Goal: Information Seeking & Learning: Check status

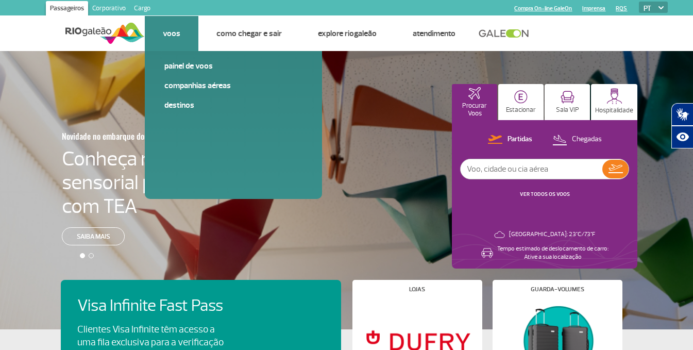
click at [175, 33] on link "Voos" at bounding box center [172, 33] width 18 height 10
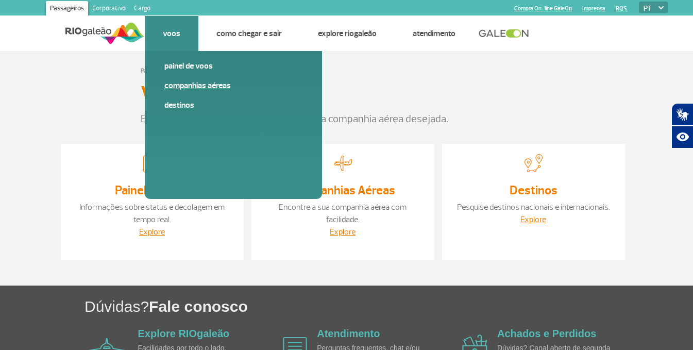
click at [190, 82] on link "Companhias Aéreas" at bounding box center [233, 85] width 138 height 11
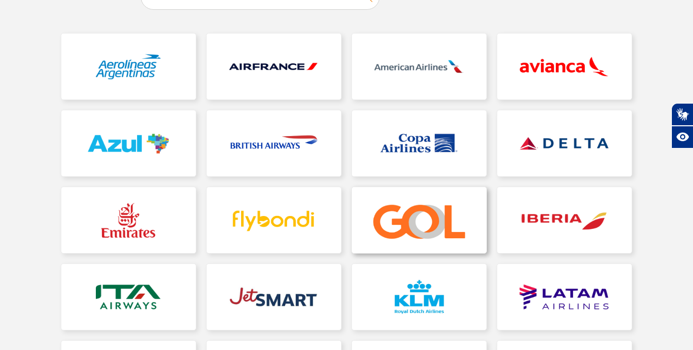
scroll to position [155, 0]
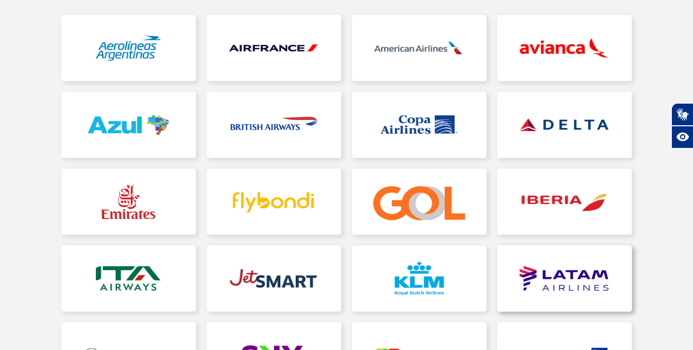
click at [521, 260] on link at bounding box center [564, 278] width 134 height 66
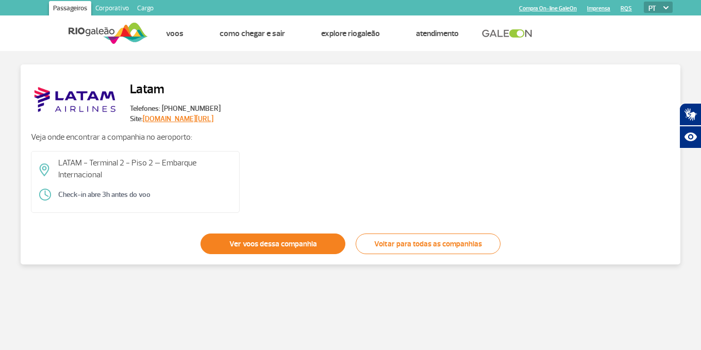
click at [298, 246] on link "Ver voos dessa companhia" at bounding box center [272, 243] width 145 height 21
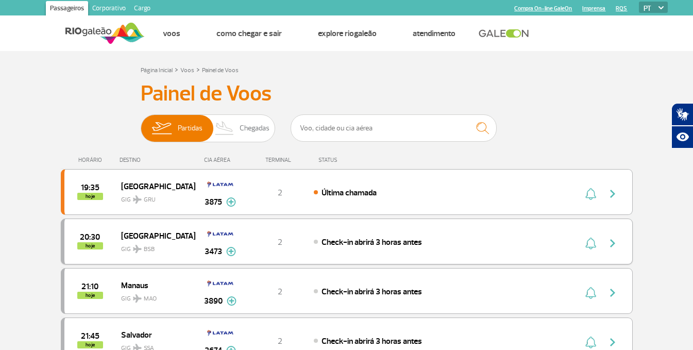
click at [129, 232] on span "[GEOGRAPHIC_DATA]" at bounding box center [154, 235] width 66 height 13
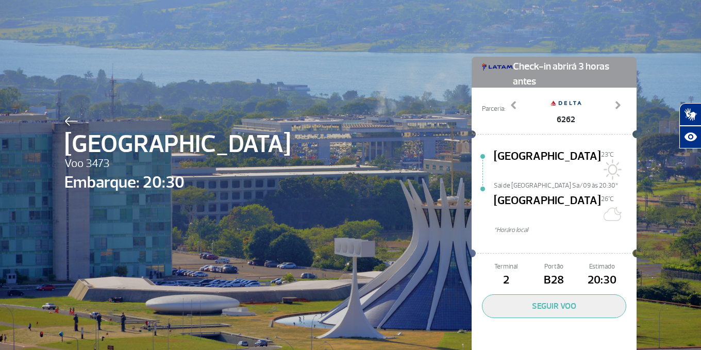
click at [64, 124] on img at bounding box center [70, 120] width 13 height 9
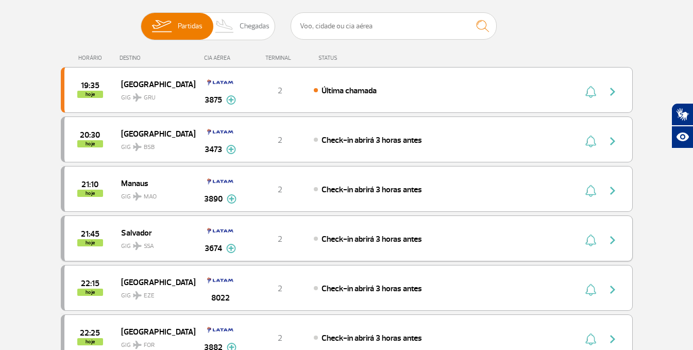
scroll to position [103, 0]
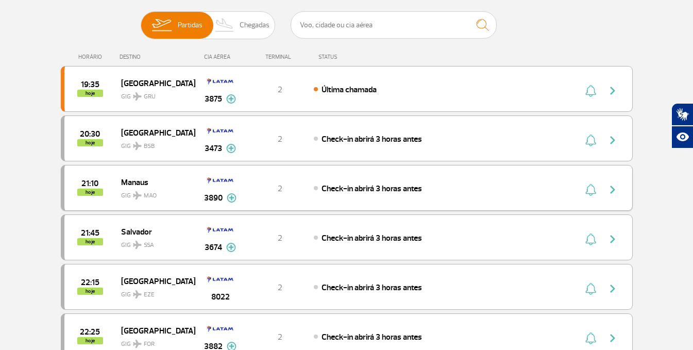
click at [140, 190] on span "GIG MAO" at bounding box center [154, 192] width 66 height 15
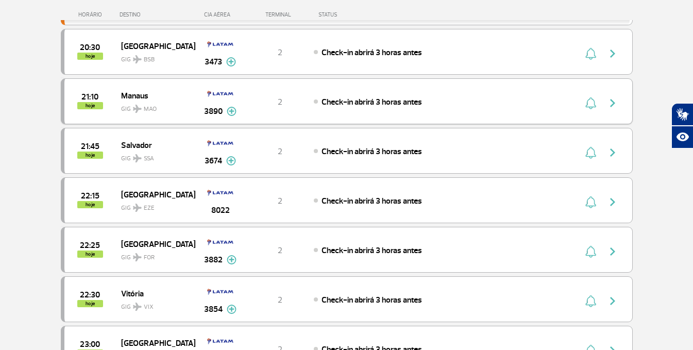
scroll to position [206, 0]
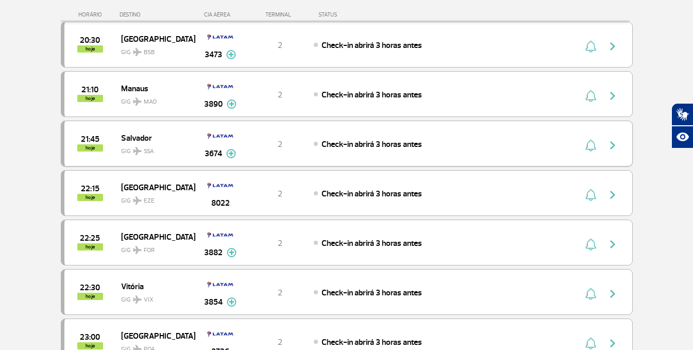
click at [127, 151] on span "GIG SSA" at bounding box center [154, 148] width 66 height 15
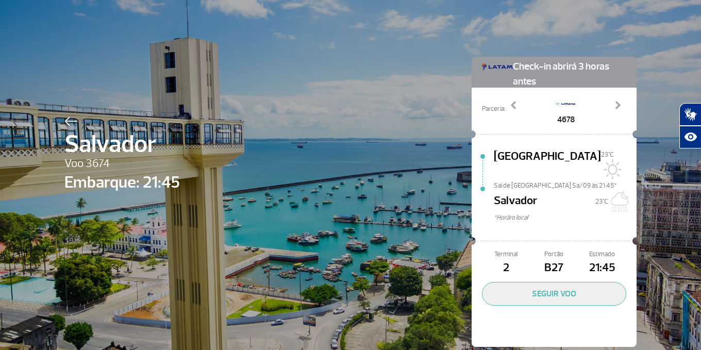
click at [72, 117] on img at bounding box center [70, 120] width 13 height 9
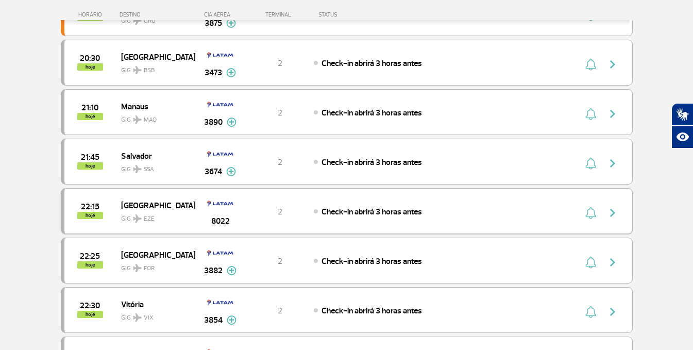
scroll to position [206, 0]
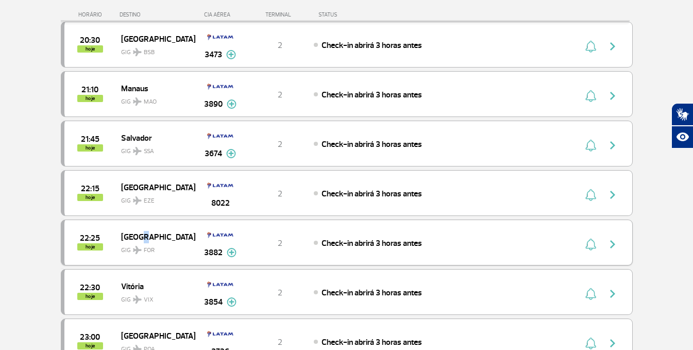
click at [140, 234] on span "[GEOGRAPHIC_DATA]" at bounding box center [154, 236] width 66 height 13
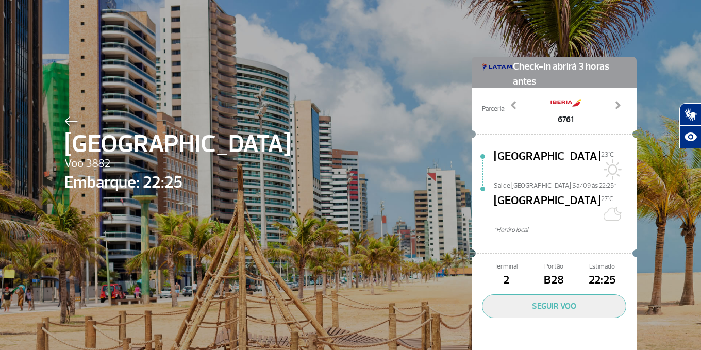
click at [68, 113] on div "Fortaleza Voo 3882 Embarque: 22:25 Check-in abrirá 3 horas antes Parceria: 6761…" at bounding box center [350, 192] width 587 height 385
click at [66, 117] on img at bounding box center [70, 120] width 13 height 9
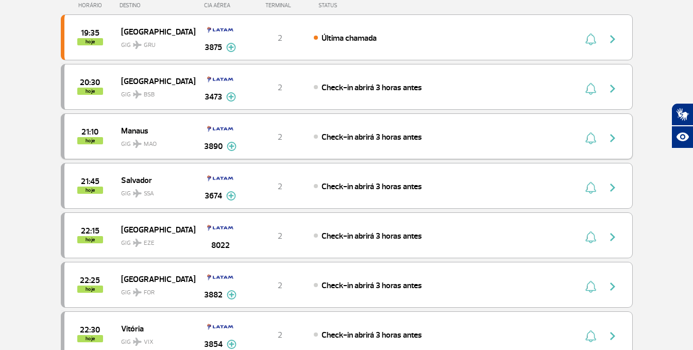
scroll to position [103, 0]
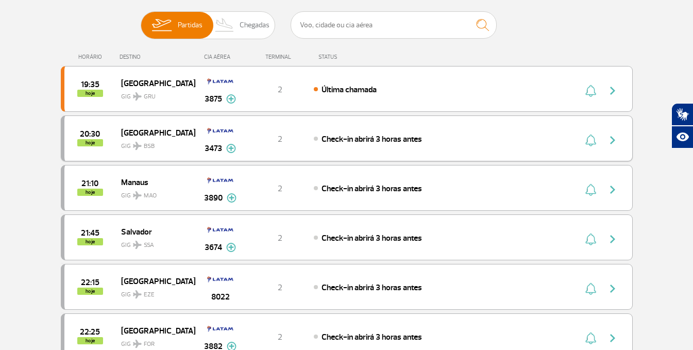
click at [130, 141] on span "GIG BSB" at bounding box center [154, 143] width 66 height 15
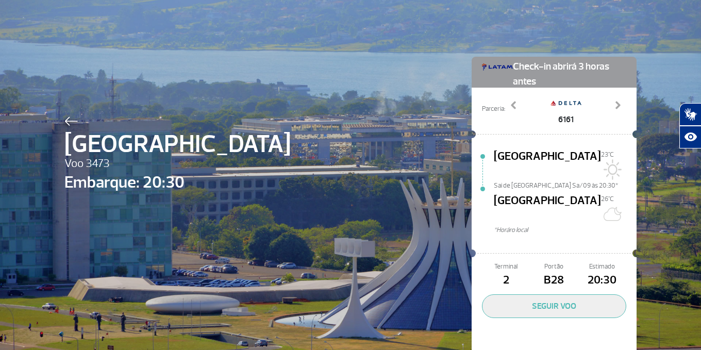
click at [64, 122] on img at bounding box center [70, 120] width 13 height 9
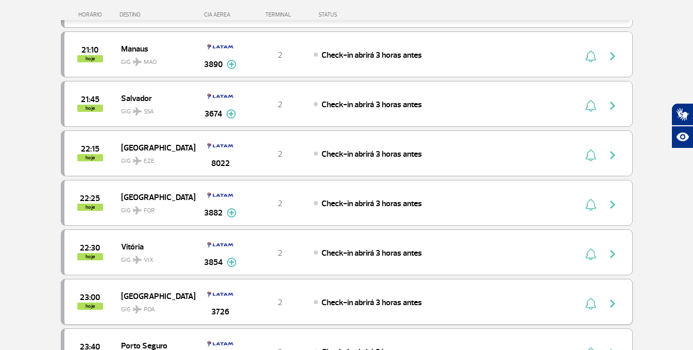
scroll to position [258, 0]
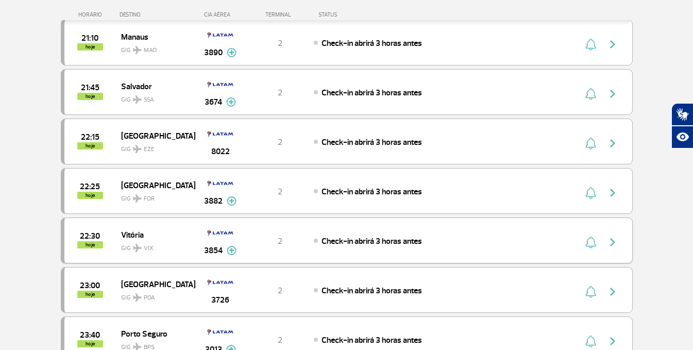
click at [138, 244] on img at bounding box center [137, 248] width 9 height 8
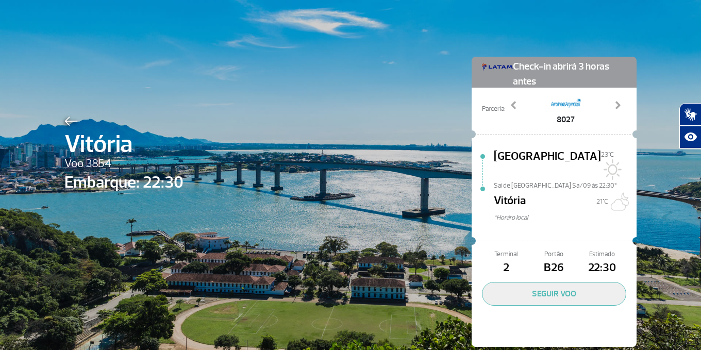
click at [66, 116] on img at bounding box center [70, 120] width 13 height 9
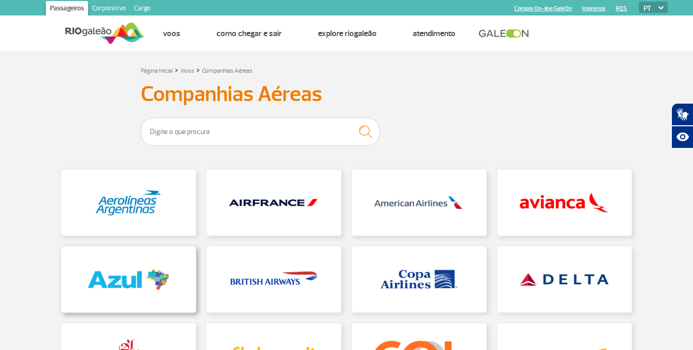
click at [163, 284] on link at bounding box center [128, 279] width 134 height 66
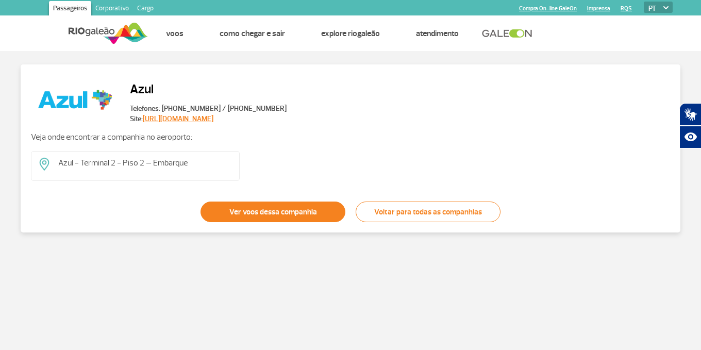
click at [266, 218] on link "Ver voos dessa companhia" at bounding box center [272, 211] width 145 height 21
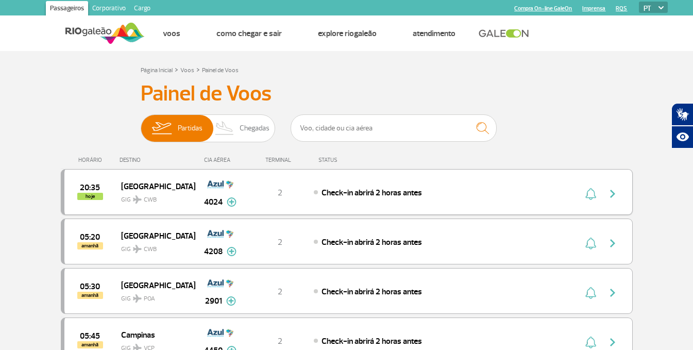
click at [140, 185] on span "[GEOGRAPHIC_DATA]" at bounding box center [154, 185] width 66 height 13
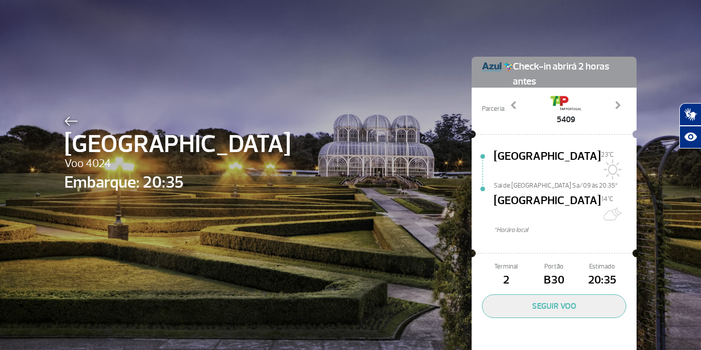
click at [68, 115] on div at bounding box center [177, 119] width 226 height 12
